Goal: Transaction & Acquisition: Purchase product/service

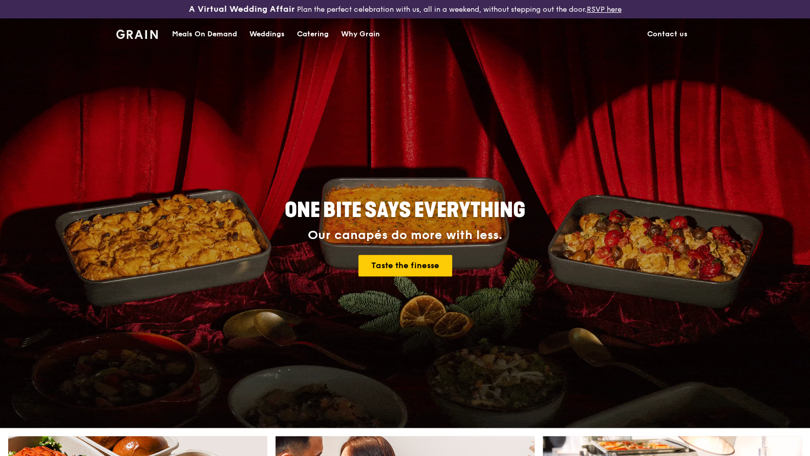
click at [194, 33] on div "Meals On Demand" at bounding box center [204, 34] width 65 height 31
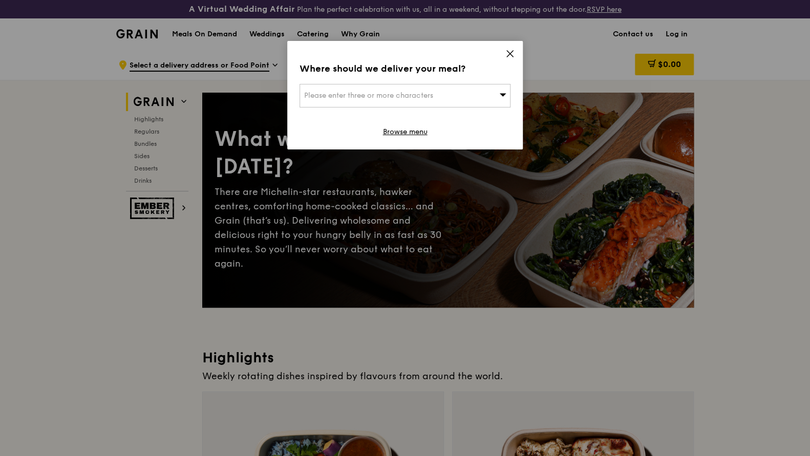
click at [511, 53] on icon at bounding box center [510, 54] width 6 height 6
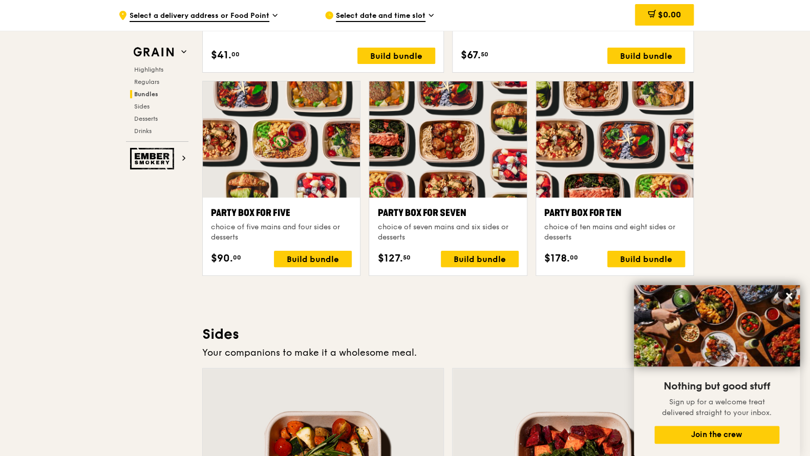
scroll to position [2100, 0]
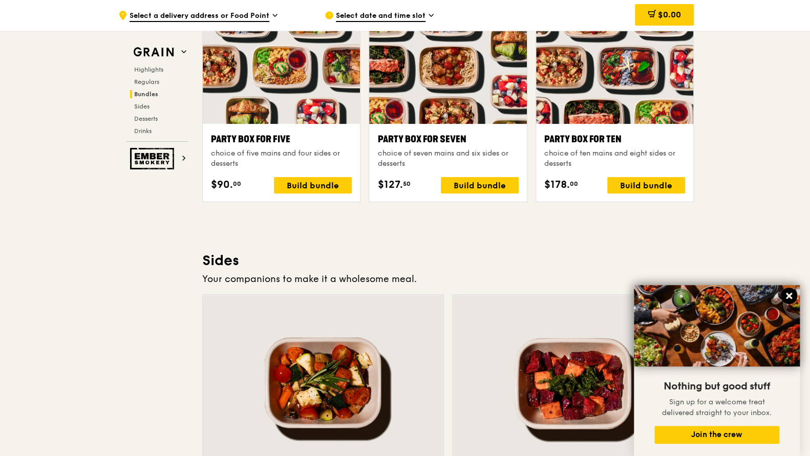
click at [790, 295] on icon at bounding box center [789, 296] width 6 height 6
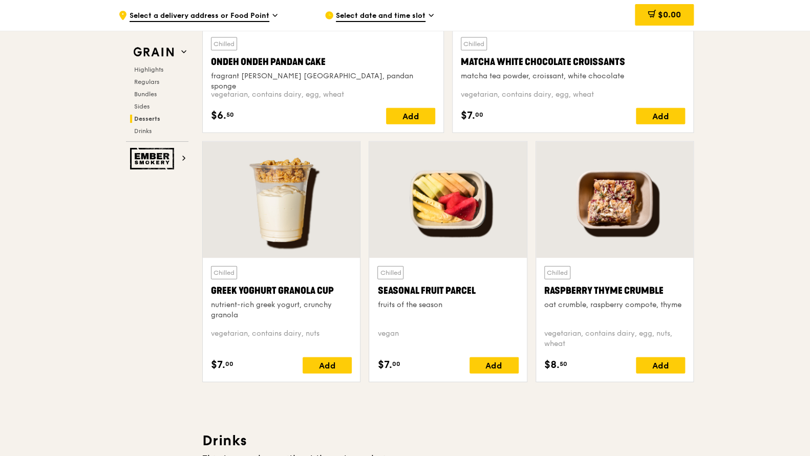
scroll to position [3186, 0]
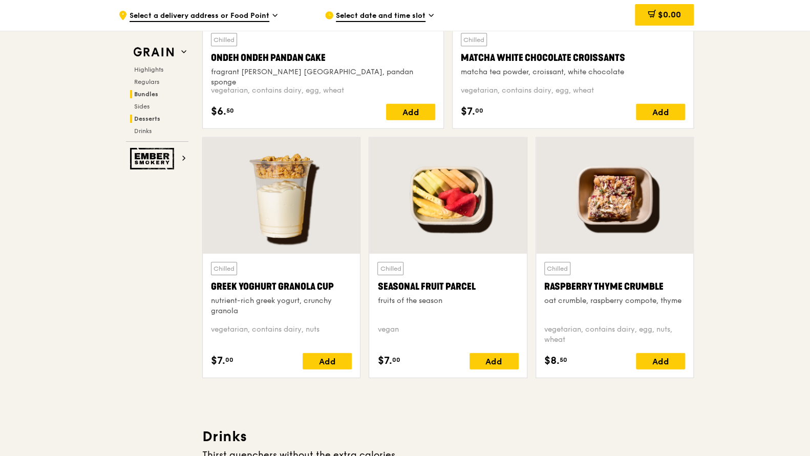
click at [138, 93] on span "Bundles" at bounding box center [146, 94] width 24 height 7
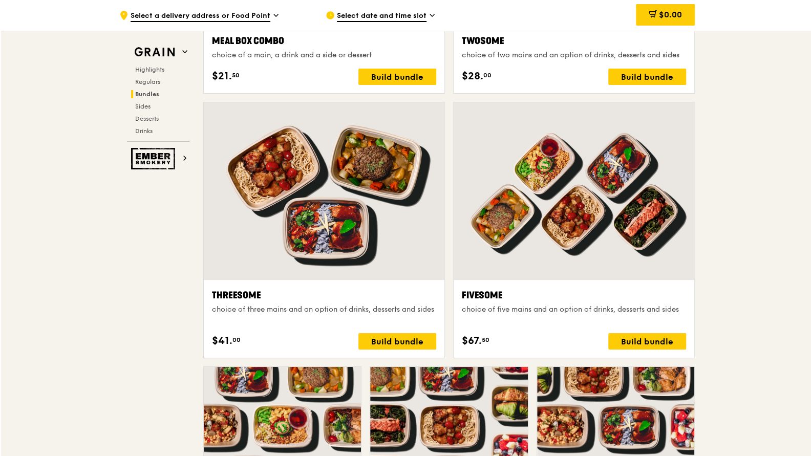
scroll to position [1749, 0]
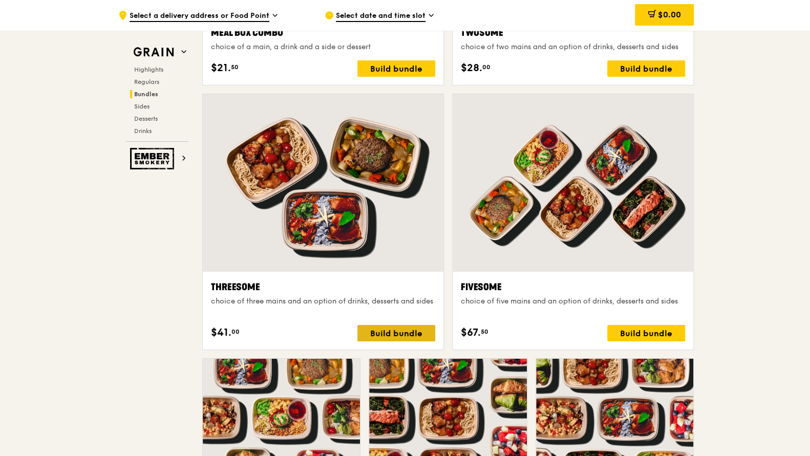
click at [395, 330] on div "Build bundle" at bounding box center [397, 333] width 78 height 16
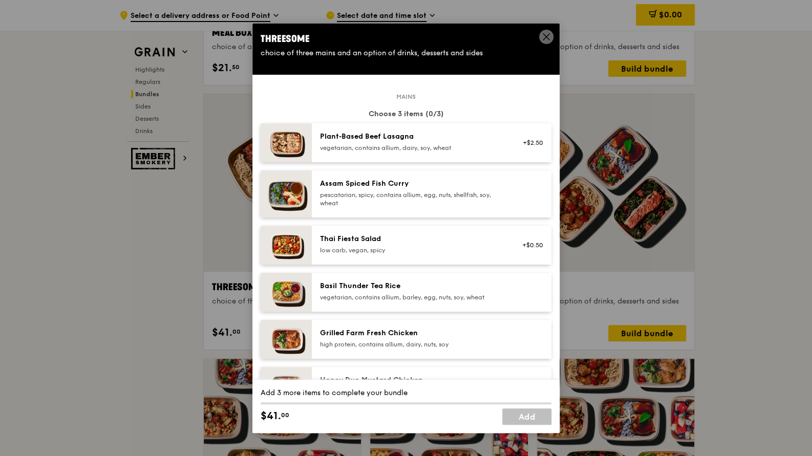
click at [497, 104] on div "Mains Choose 3 items (0/3) Plant‑Based Beef Lasagna vegetarian, contains allium…" at bounding box center [406, 337] width 291 height 482
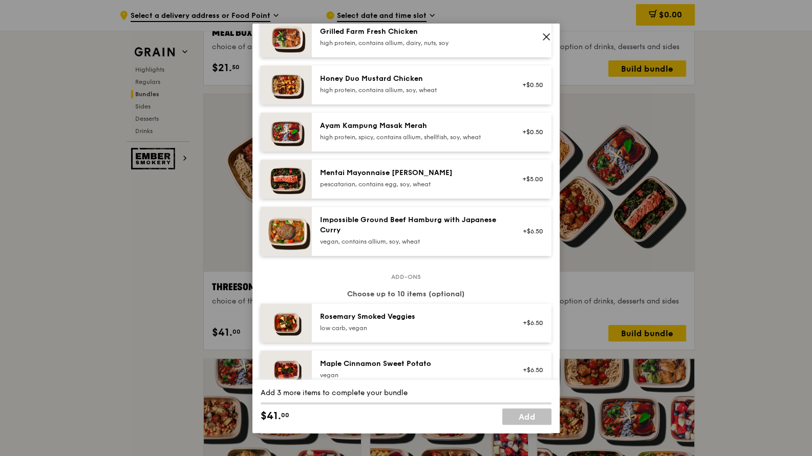
scroll to position [307, 0]
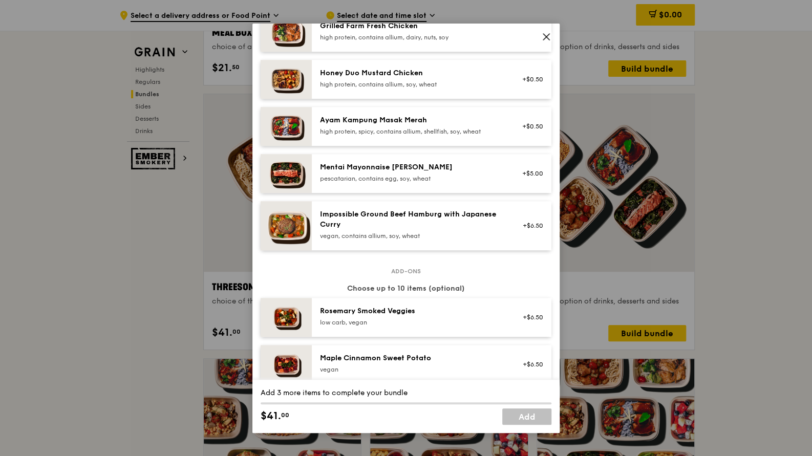
click at [548, 38] on icon at bounding box center [546, 37] width 6 height 6
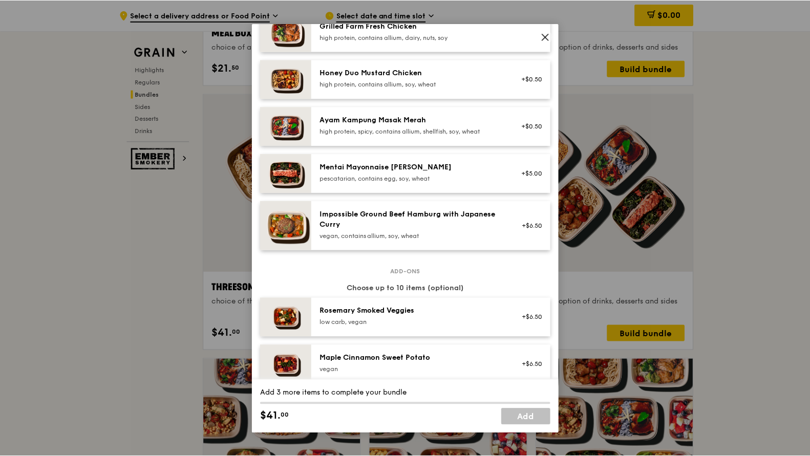
scroll to position [1748, 0]
